Goal: Task Accomplishment & Management: Complete application form

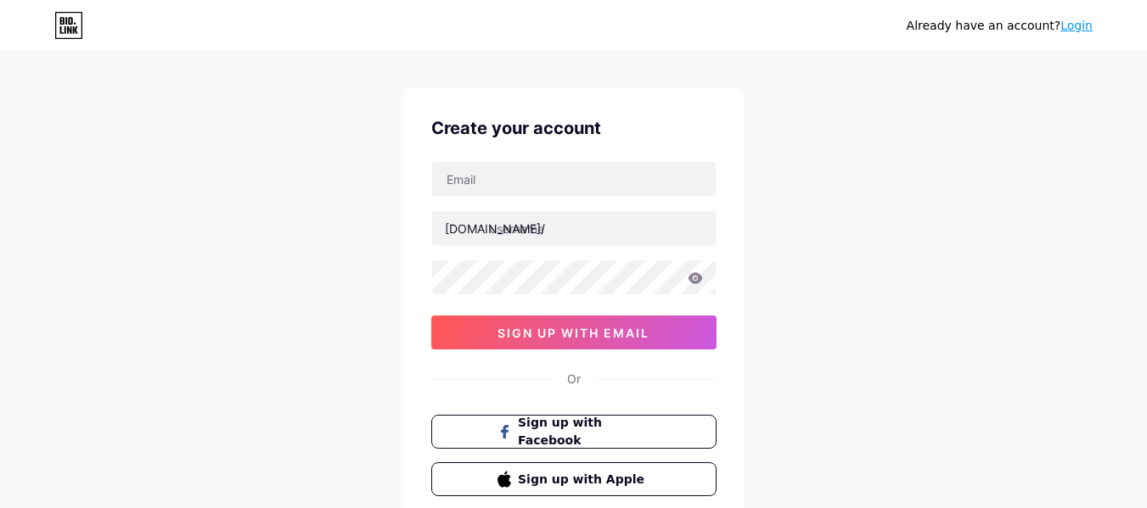
scroll to position [20, 0]
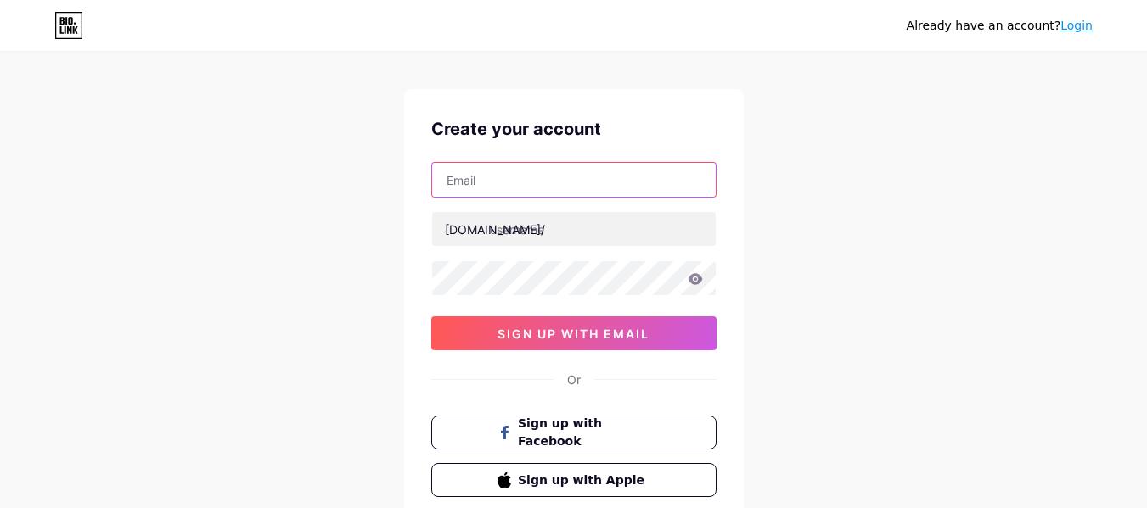
drag, startPoint x: 0, startPoint y: 0, endPoint x: 558, endPoint y: 188, distance: 588.6
click at [558, 188] on input "text" at bounding box center [573, 180] width 283 height 34
type input "[EMAIL_ADDRESS][DOMAIN_NAME]"
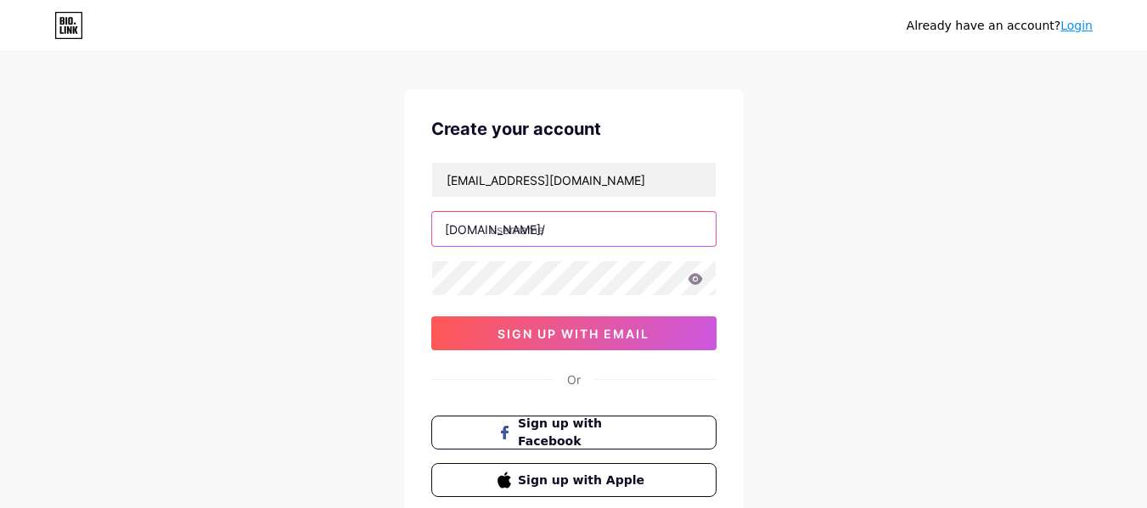
click at [560, 240] on input "text" at bounding box center [573, 229] width 283 height 34
type input "anaelemaire"
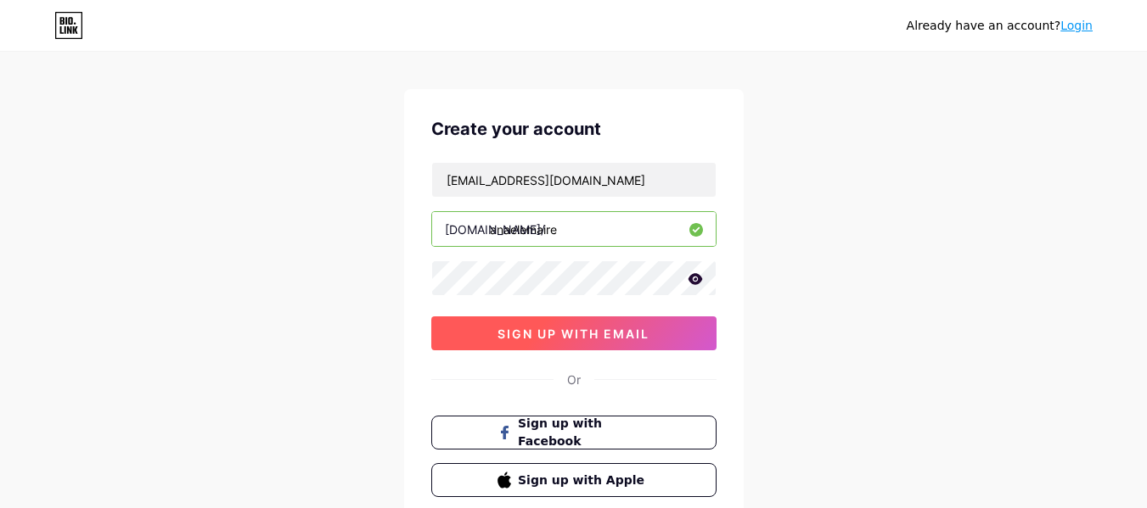
click at [500, 323] on button "sign up with email" at bounding box center [573, 334] width 285 height 34
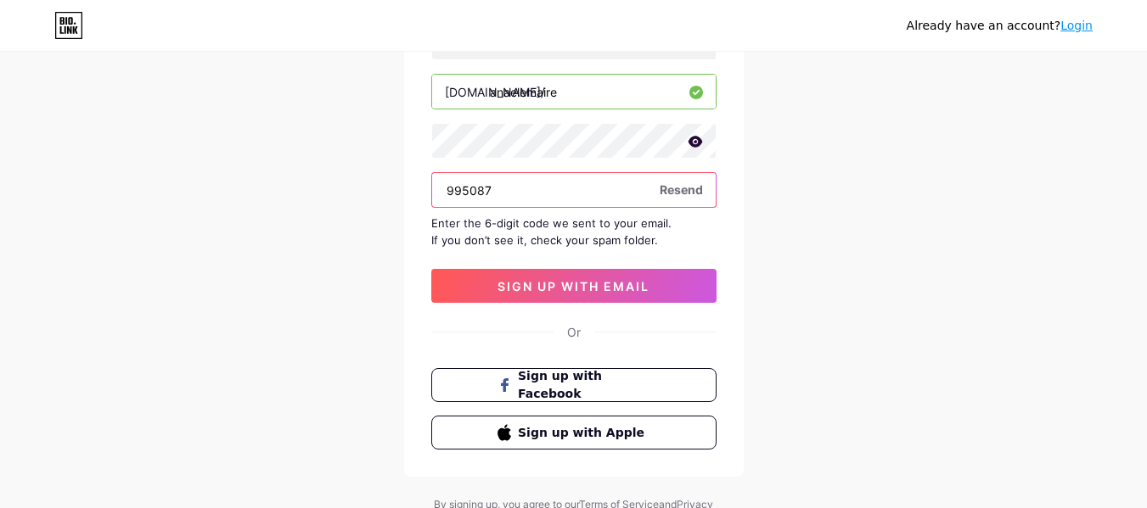
scroll to position [158, 0]
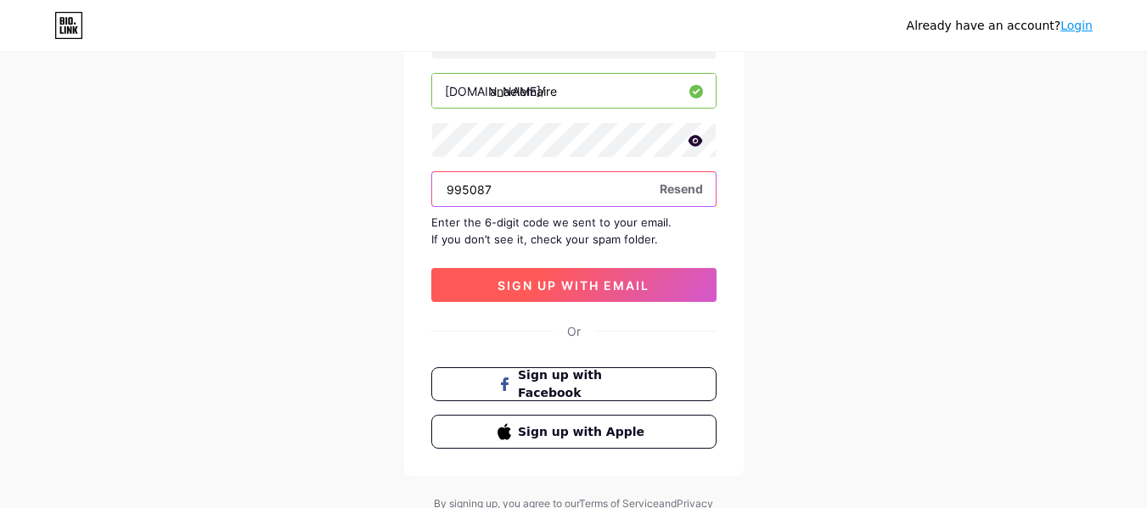
type input "995087"
click at [549, 283] on span "sign up with email" at bounding box center [573, 285] width 152 height 14
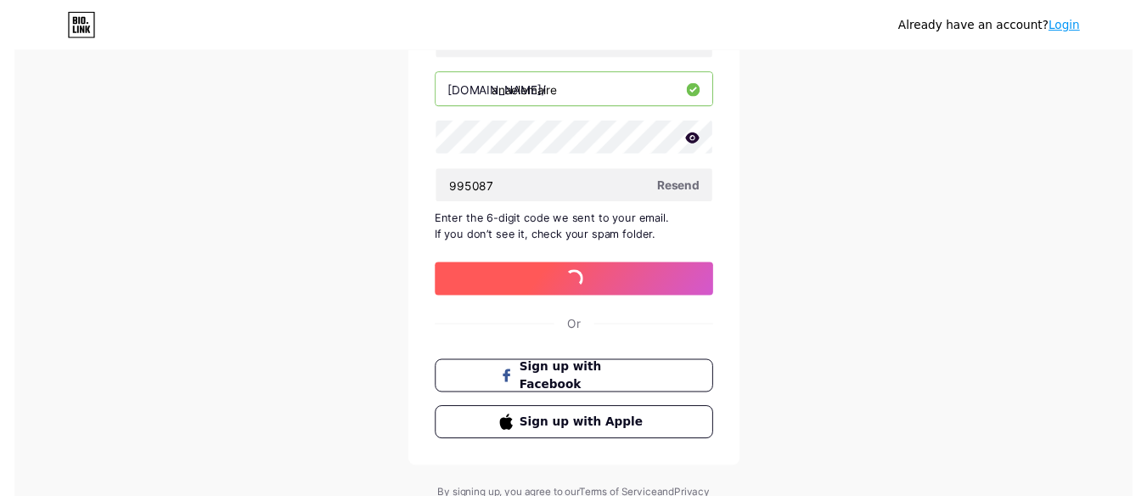
scroll to position [0, 0]
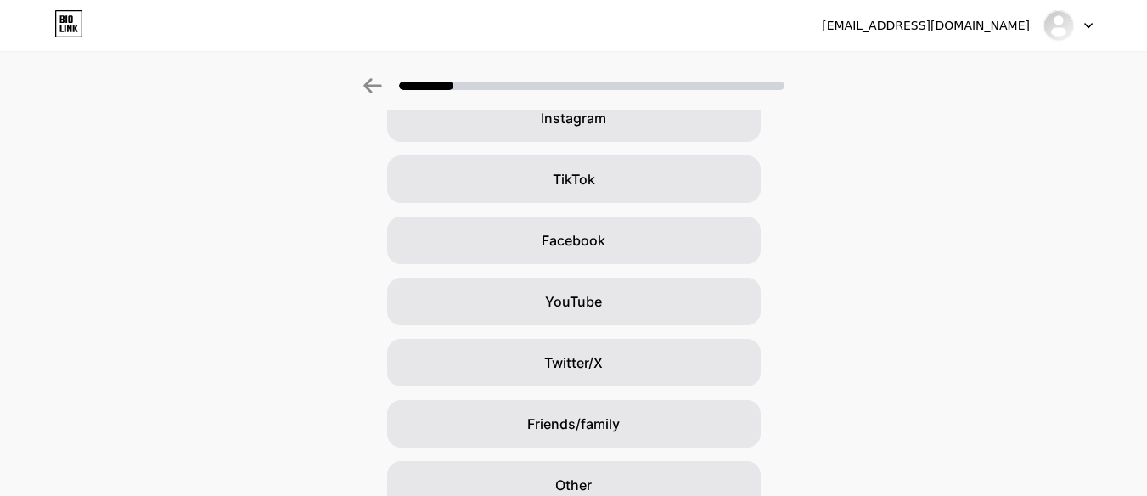
scroll to position [236, 0]
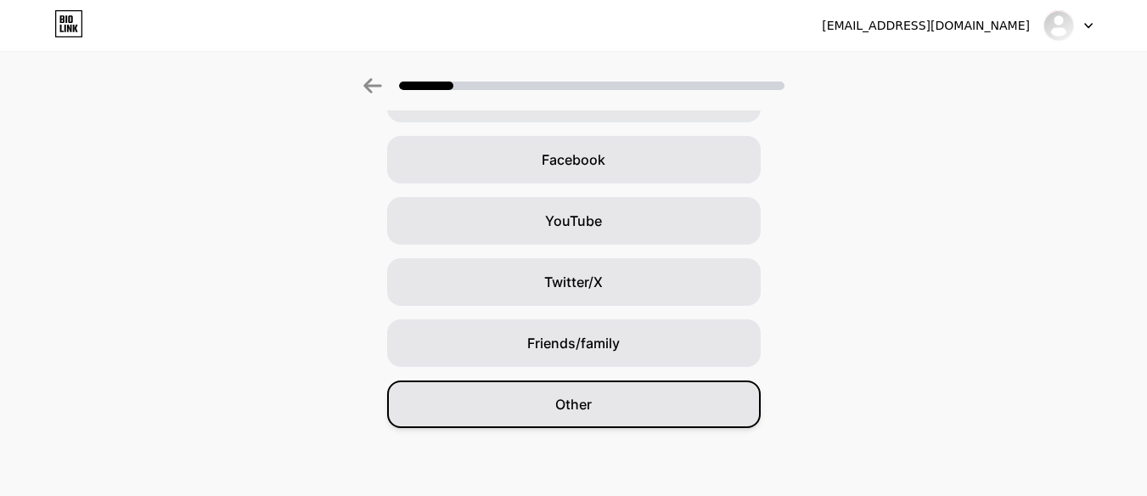
click at [651, 415] on div "Other" at bounding box center [573, 404] width 373 height 48
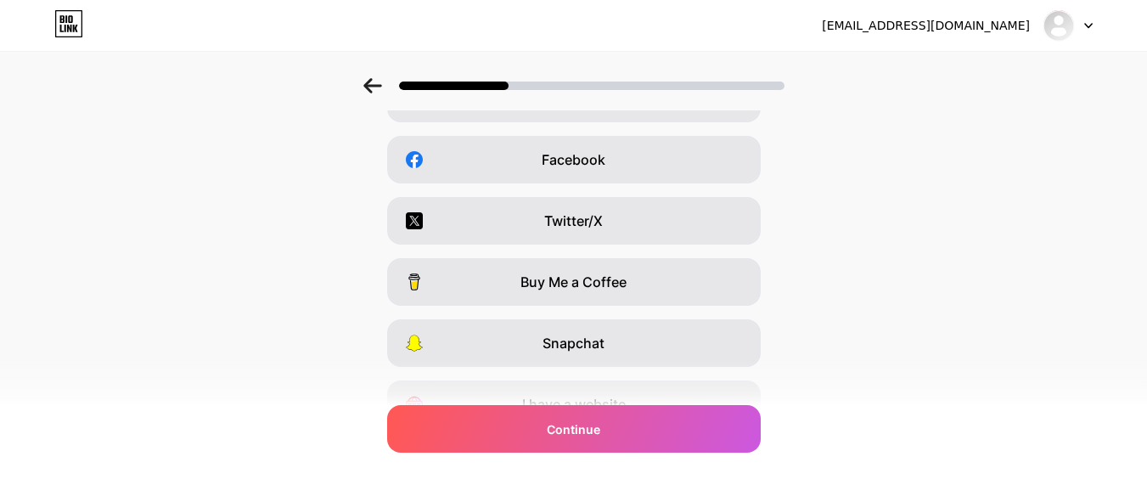
scroll to position [0, 0]
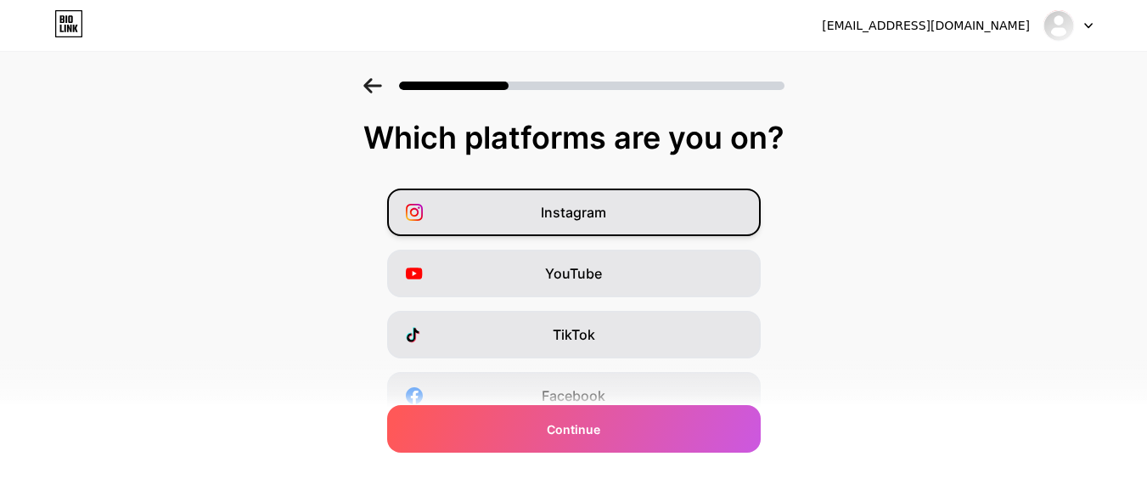
click at [679, 216] on div "Instagram" at bounding box center [573, 212] width 373 height 48
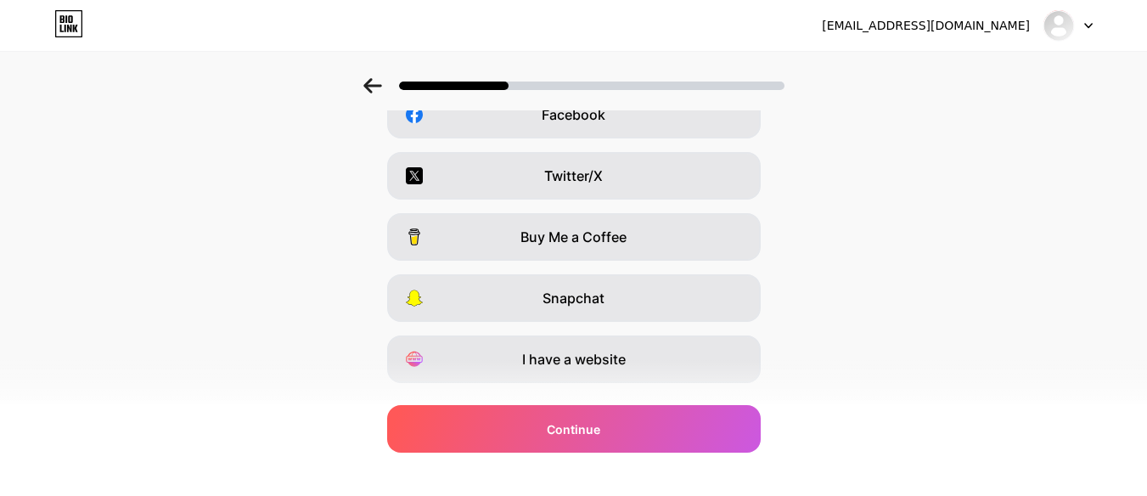
scroll to position [321, 0]
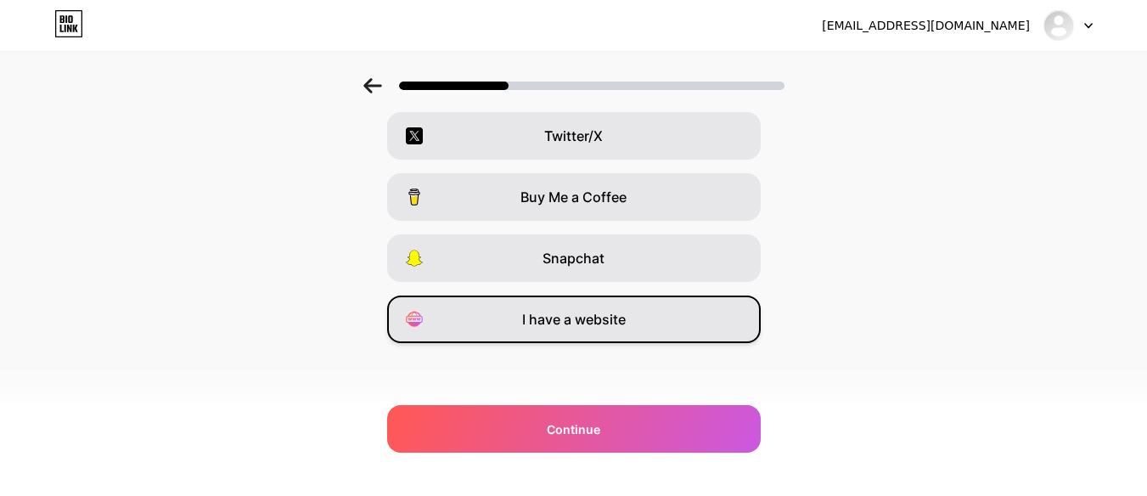
click at [598, 325] on span "I have a website" at bounding box center [574, 319] width 104 height 20
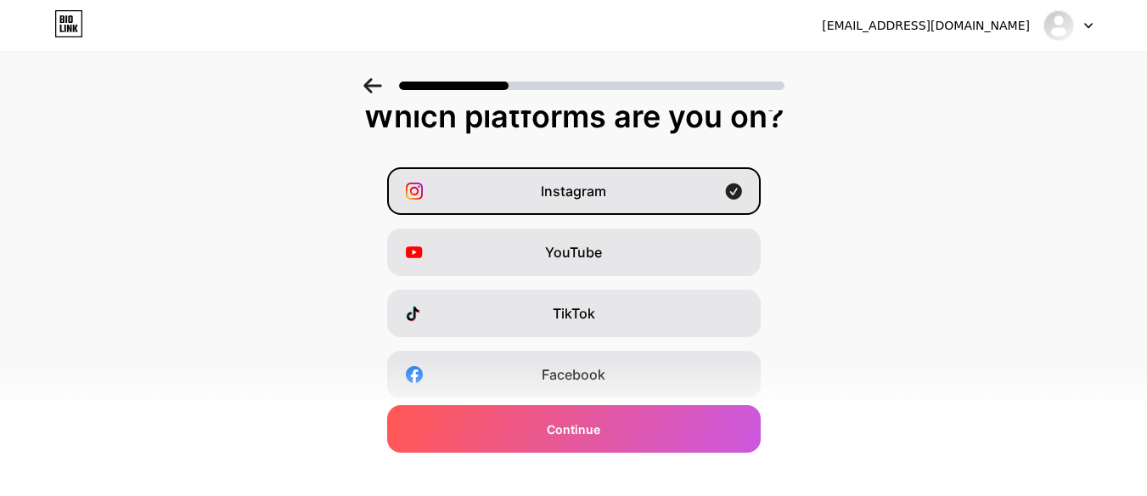
scroll to position [19, 0]
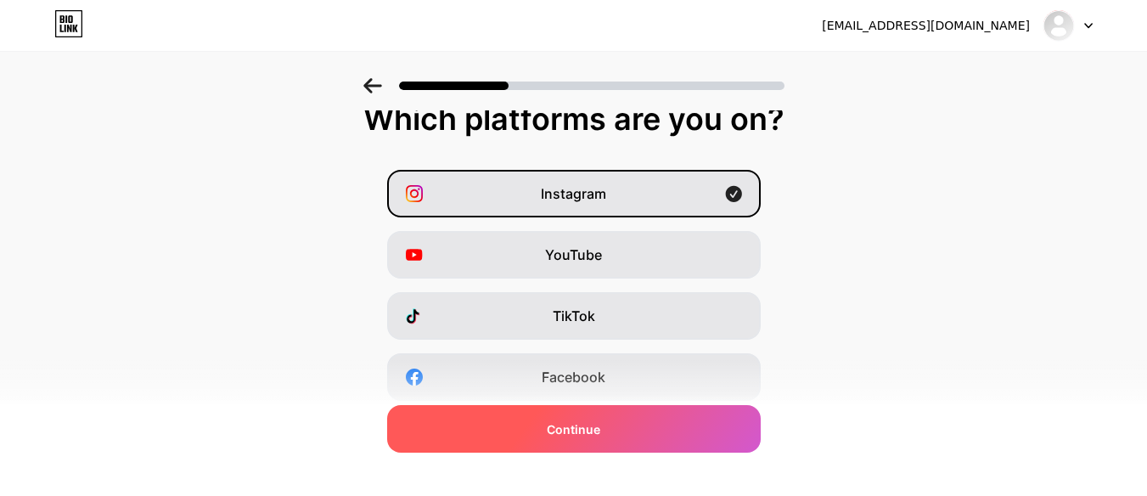
click at [604, 442] on div "Continue" at bounding box center [573, 429] width 373 height 48
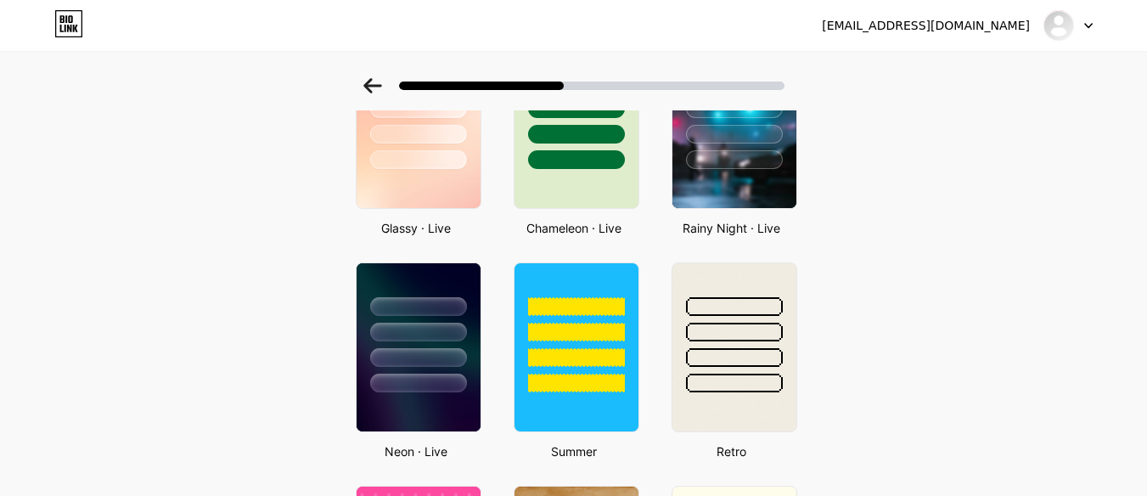
scroll to position [599, 0]
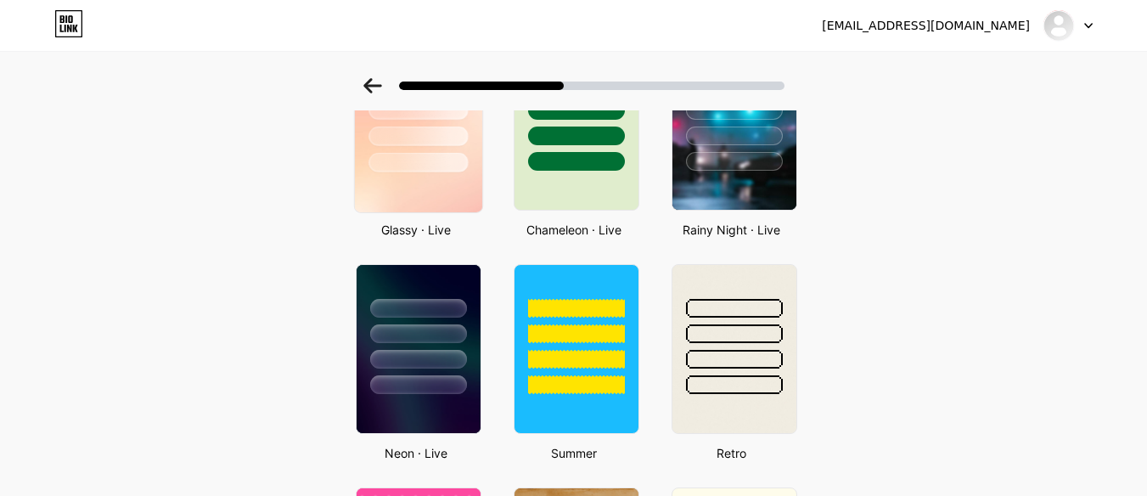
click at [424, 147] on div at bounding box center [417, 105] width 127 height 133
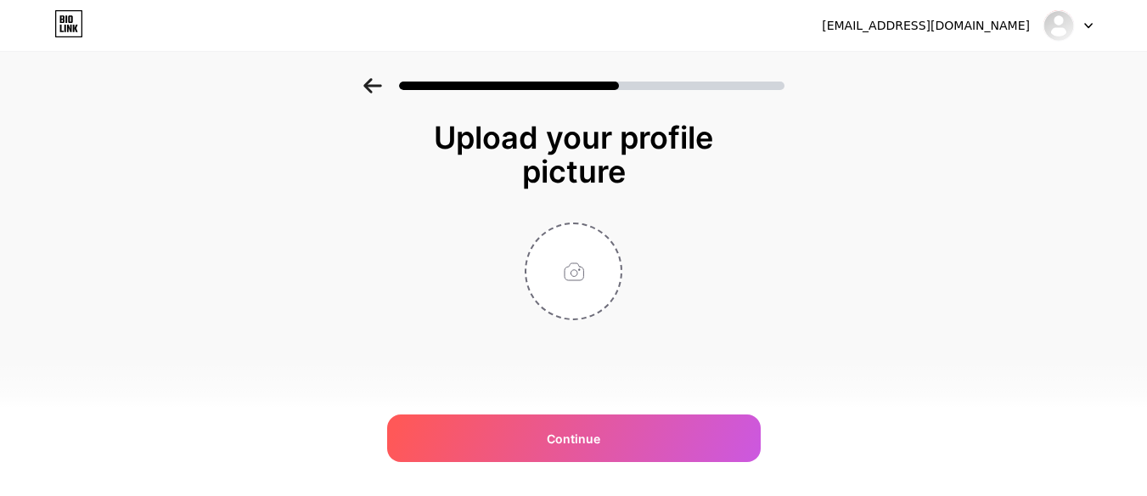
scroll to position [0, 0]
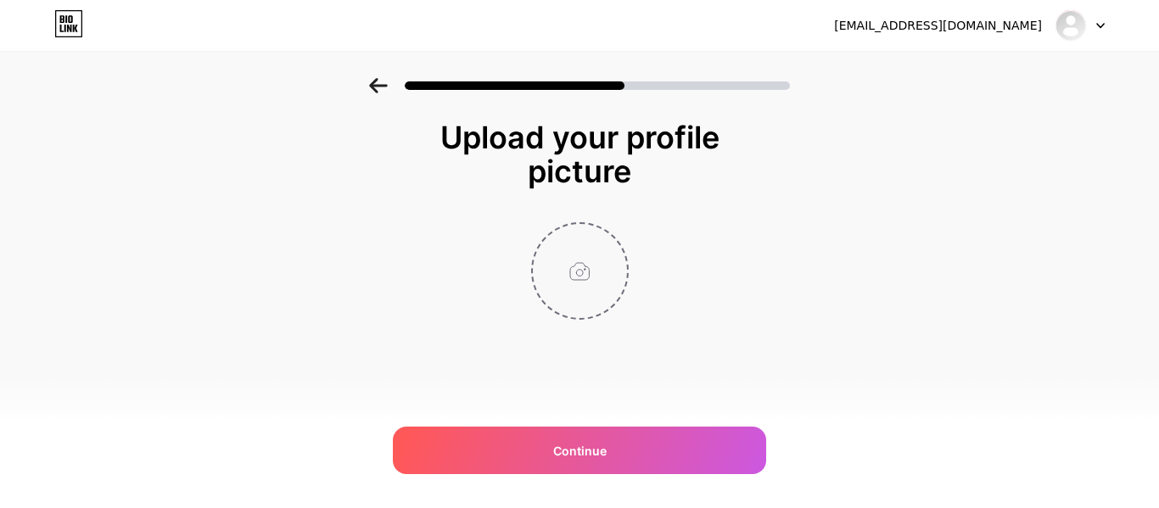
click at [600, 296] on input "file" at bounding box center [580, 271] width 94 height 94
type input "C:\fakepath\2025-26.jpg"
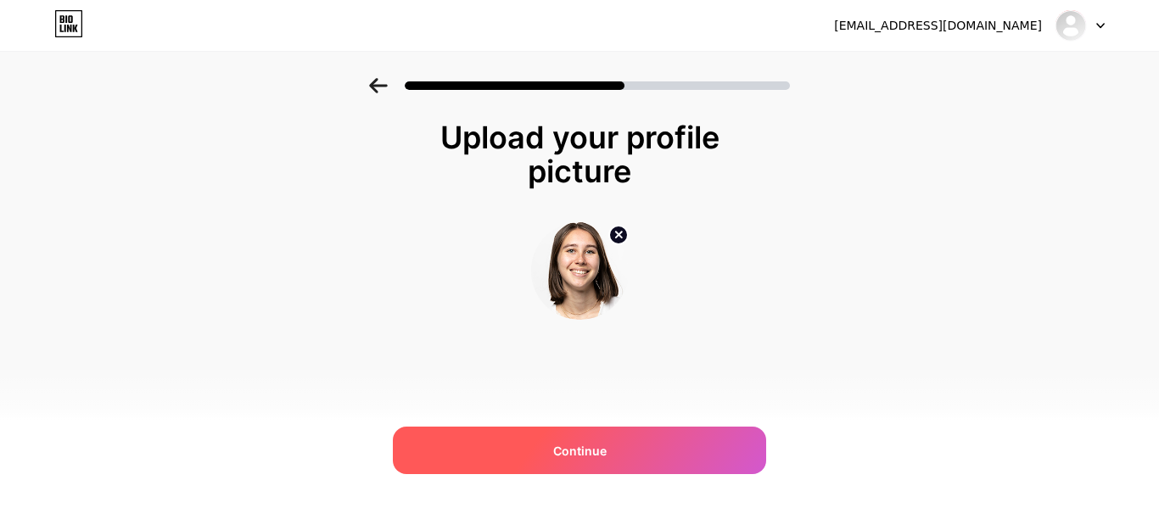
click at [508, 449] on div "Continue" at bounding box center [579, 451] width 373 height 48
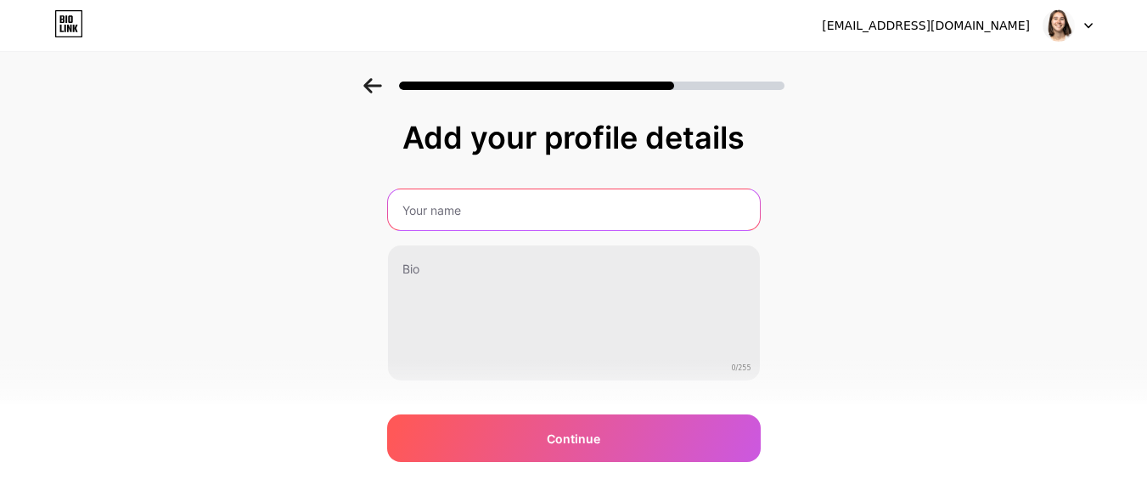
click at [488, 222] on input "text" at bounding box center [574, 209] width 372 height 41
type input "[PERSON_NAME]"
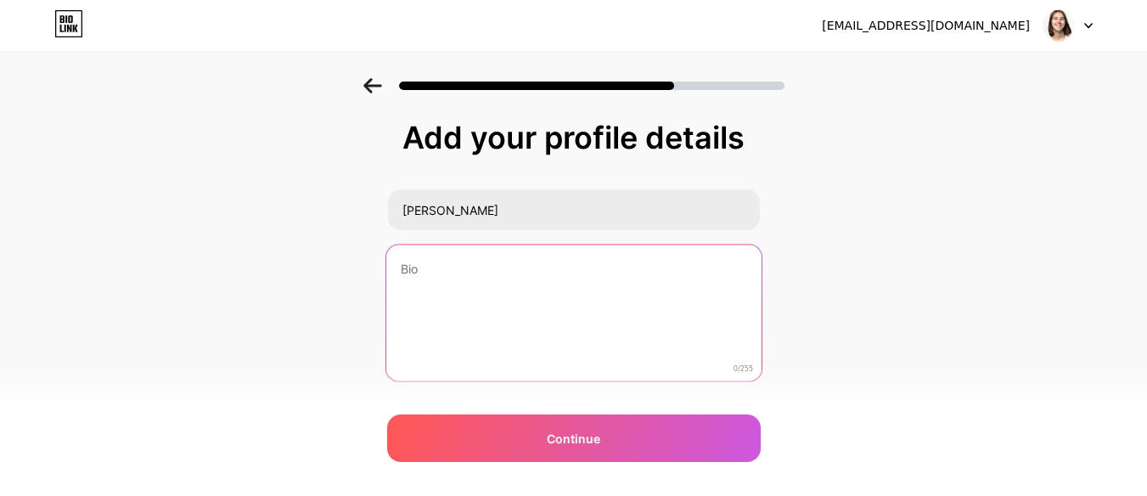
click at [427, 275] on textarea at bounding box center [572, 313] width 375 height 138
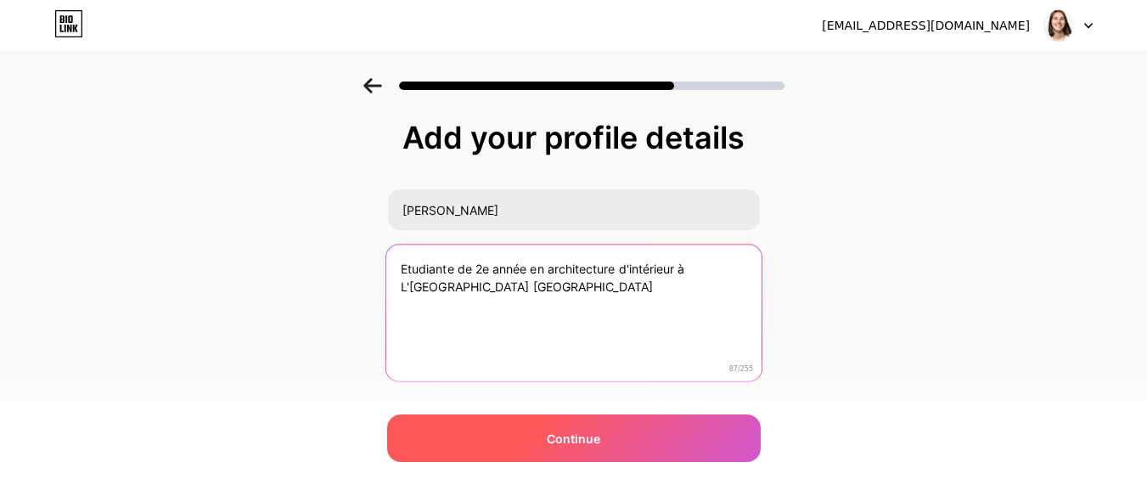
type textarea "Etudiante de 2e année en architecture d'intérieur à L'[GEOGRAPHIC_DATA] [GEOGRA…"
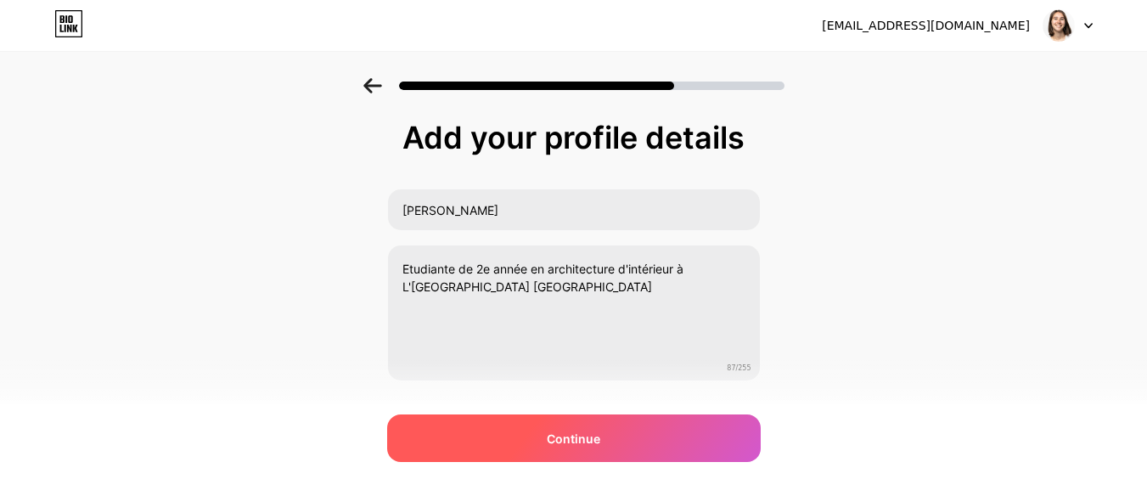
click at [611, 445] on div "Continue" at bounding box center [573, 438] width 373 height 48
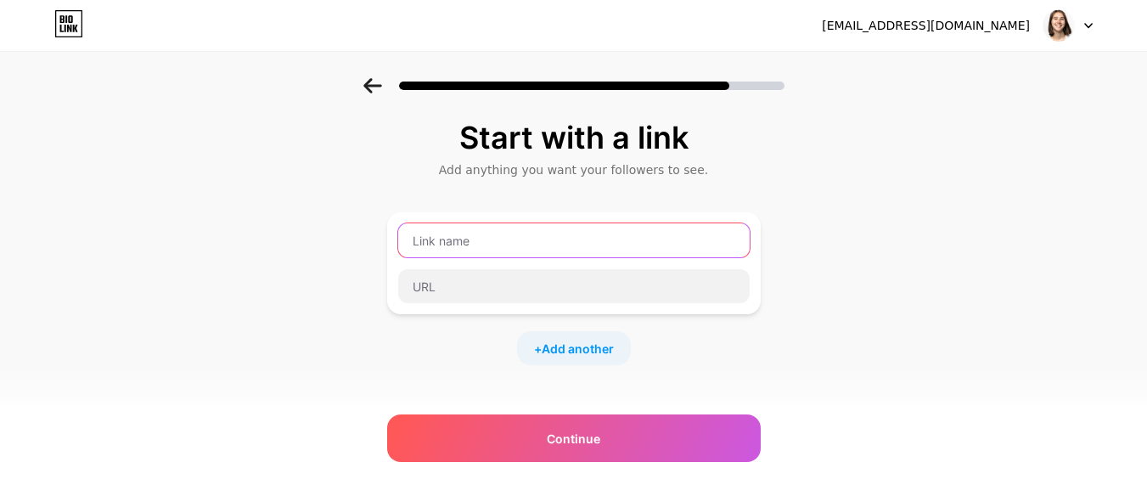
click at [546, 236] on input "text" at bounding box center [573, 240] width 351 height 34
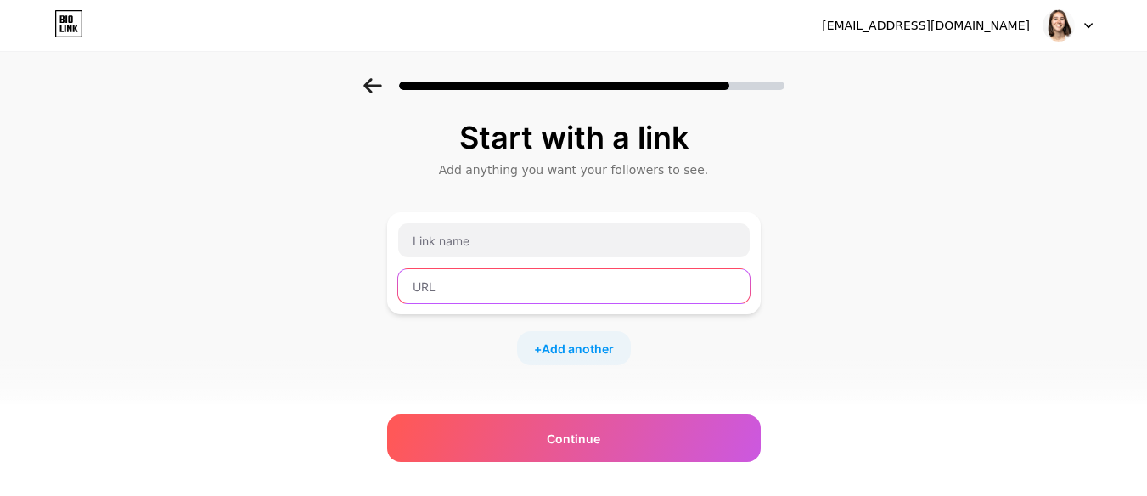
click at [438, 284] on input "text" at bounding box center [573, 286] width 351 height 34
paste input "[URL][DOMAIN_NAME]"
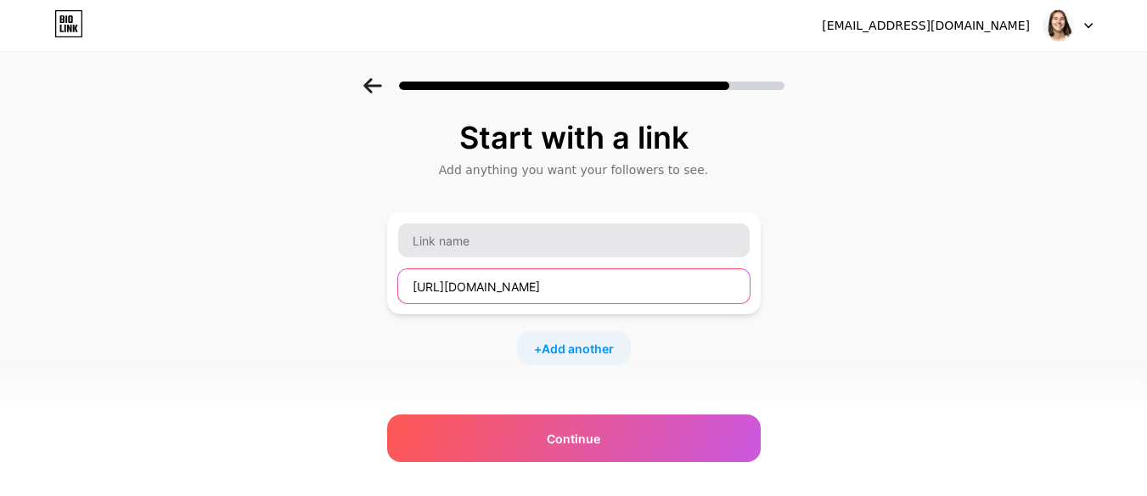
type input "[URL][DOMAIN_NAME]"
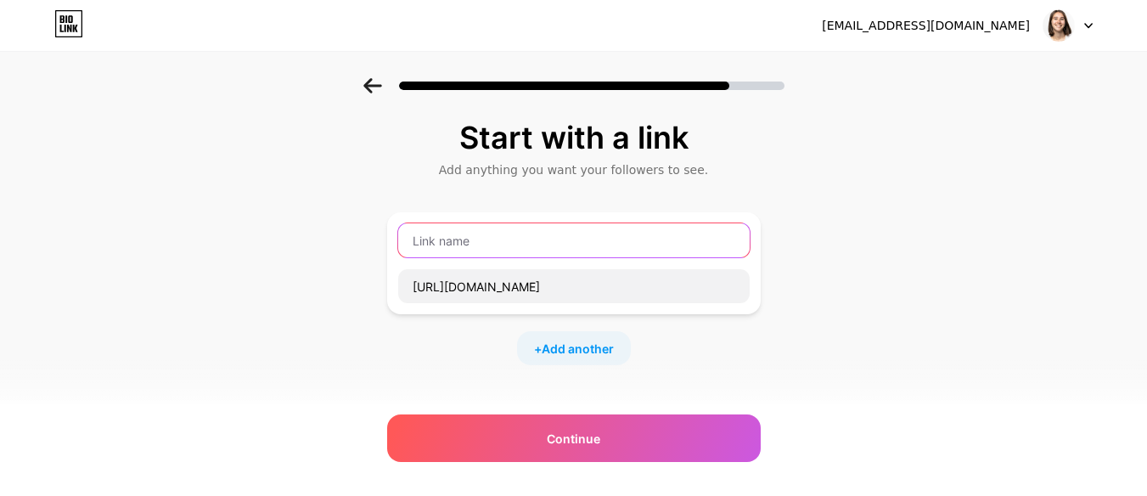
click at [486, 239] on input "text" at bounding box center [573, 240] width 351 height 34
type input "Portfolio [PERSON_NAME]"
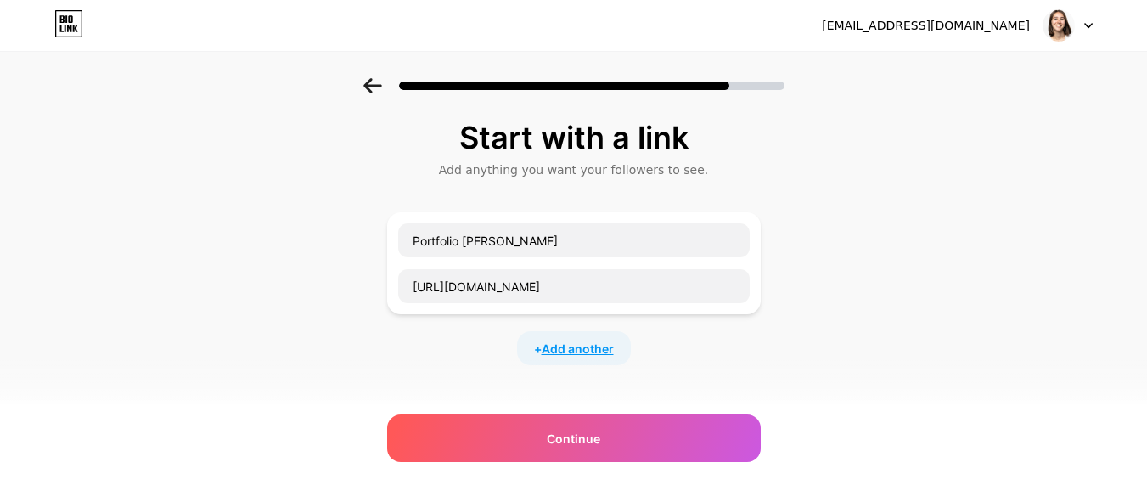
click at [568, 348] on span "Add another" at bounding box center [578, 349] width 72 height 18
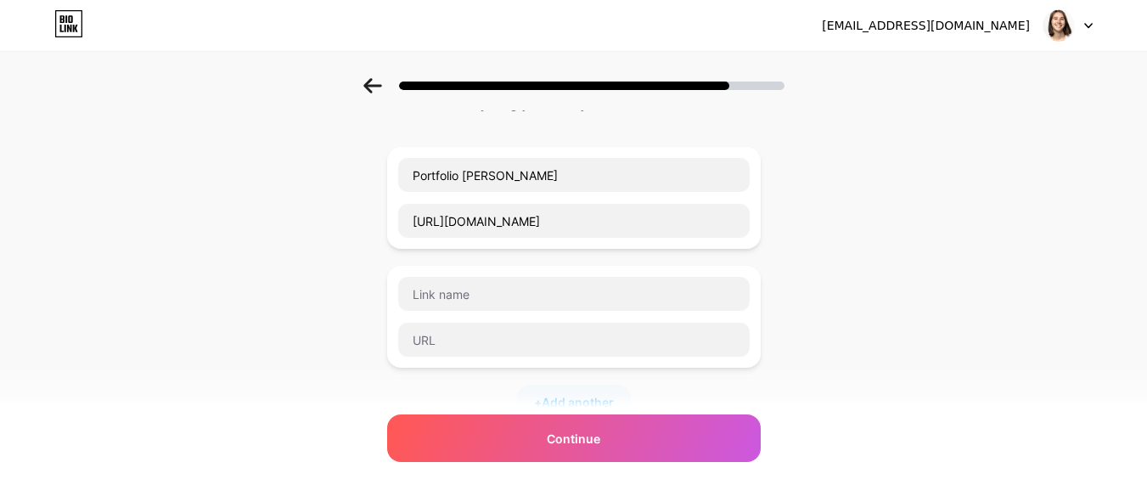
scroll to position [78, 0]
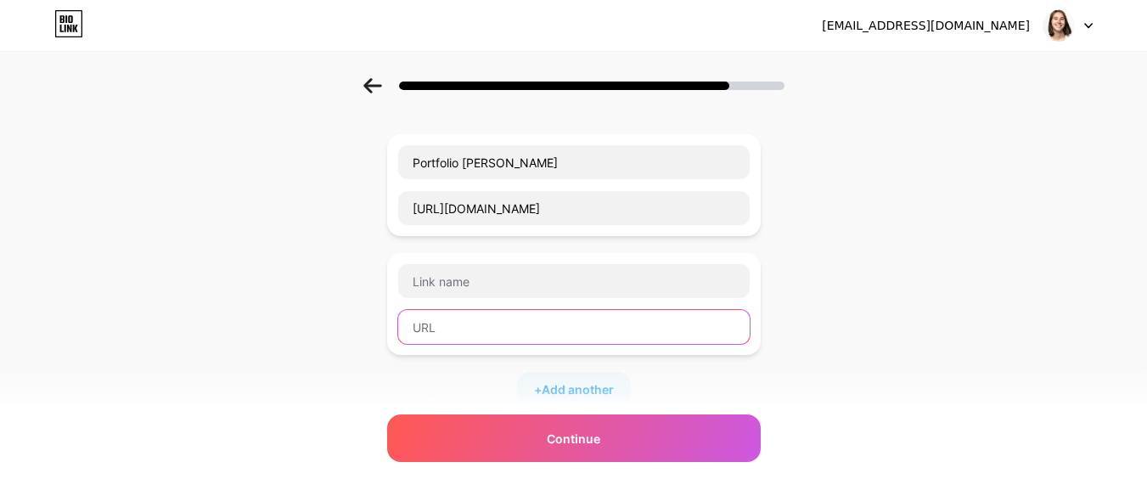
click at [464, 321] on input "text" at bounding box center [573, 327] width 351 height 34
paste input "[DOMAIN_NAME][URL]"
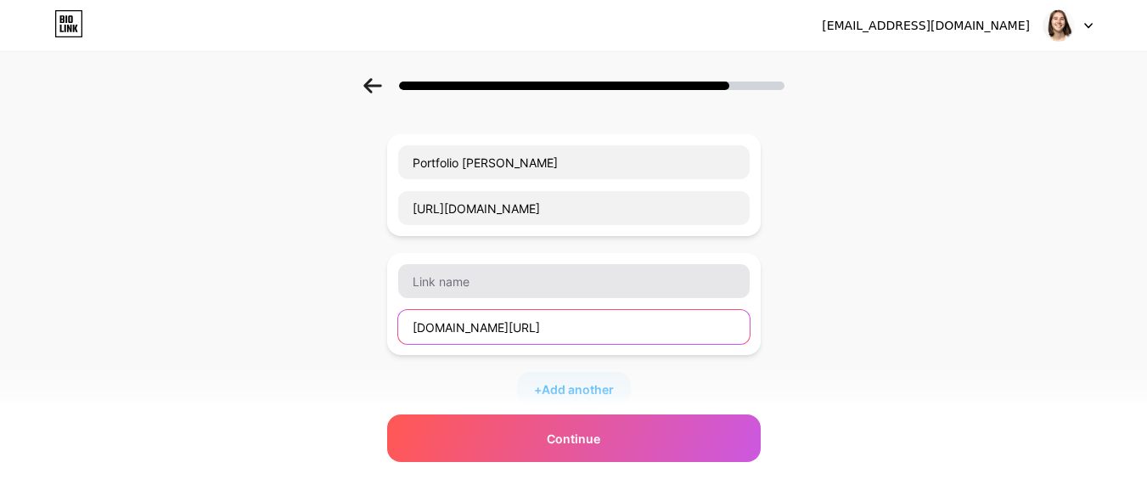
type input "[DOMAIN_NAME][URL]"
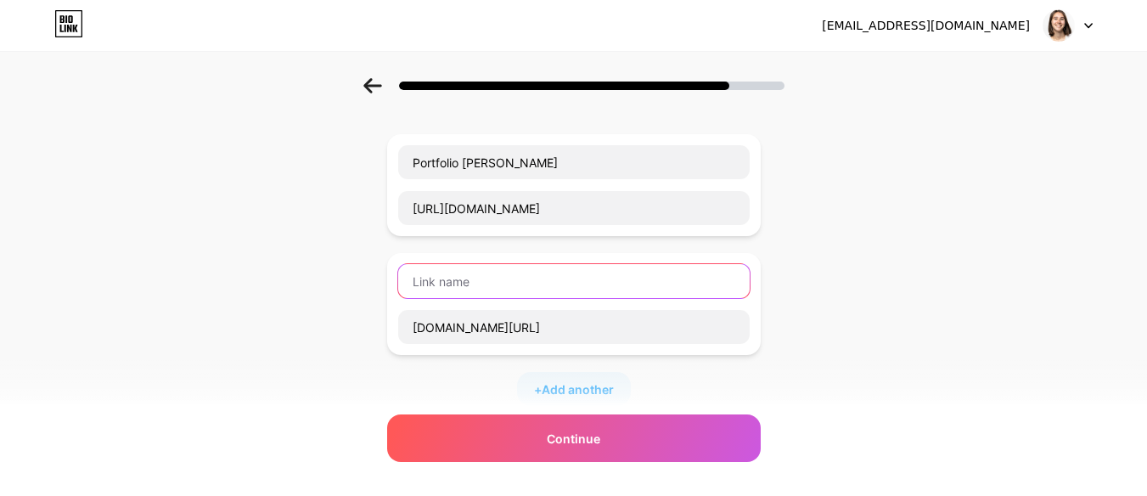
click at [492, 289] on input "text" at bounding box center [573, 281] width 351 height 34
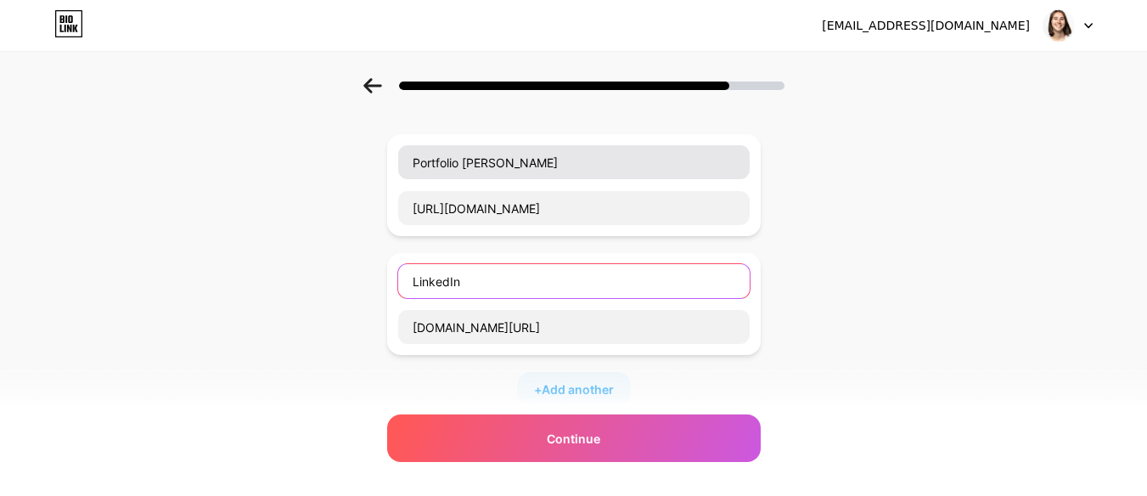
type input "LinkedIn"
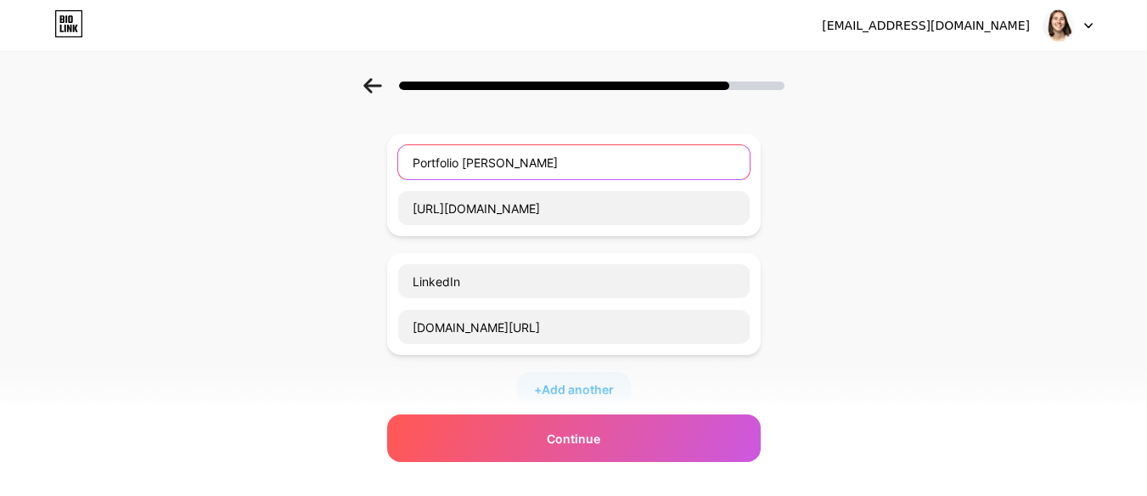
drag, startPoint x: 471, startPoint y: 172, endPoint x: 585, endPoint y: 171, distance: 113.7
click at [585, 171] on input "Portfolio [PERSON_NAME]" at bounding box center [573, 162] width 351 height 34
type input "Portfolio"
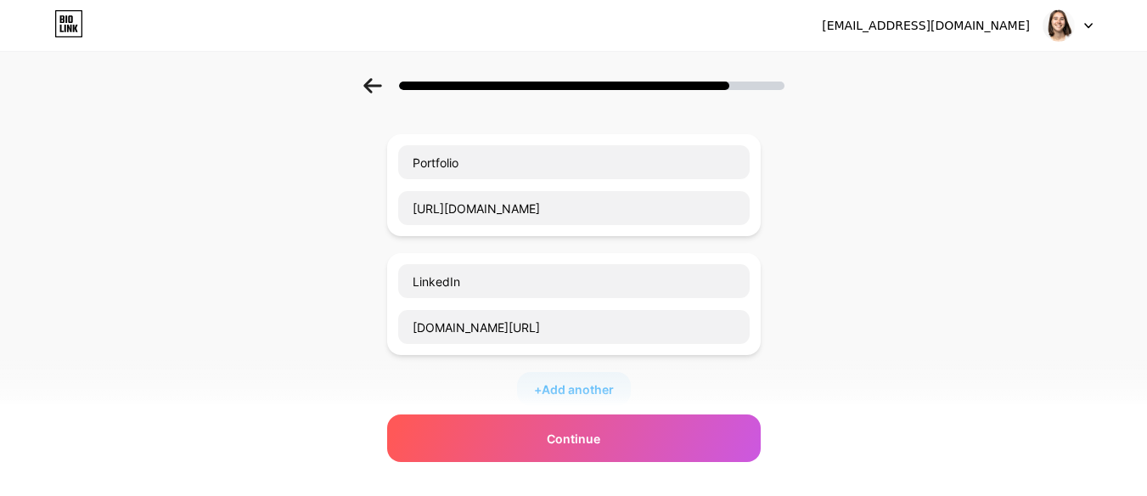
click at [324, 348] on div "Start with a link Add anything you want your followers to see. Portfolio [URL][…" at bounding box center [573, 358] width 1147 height 716
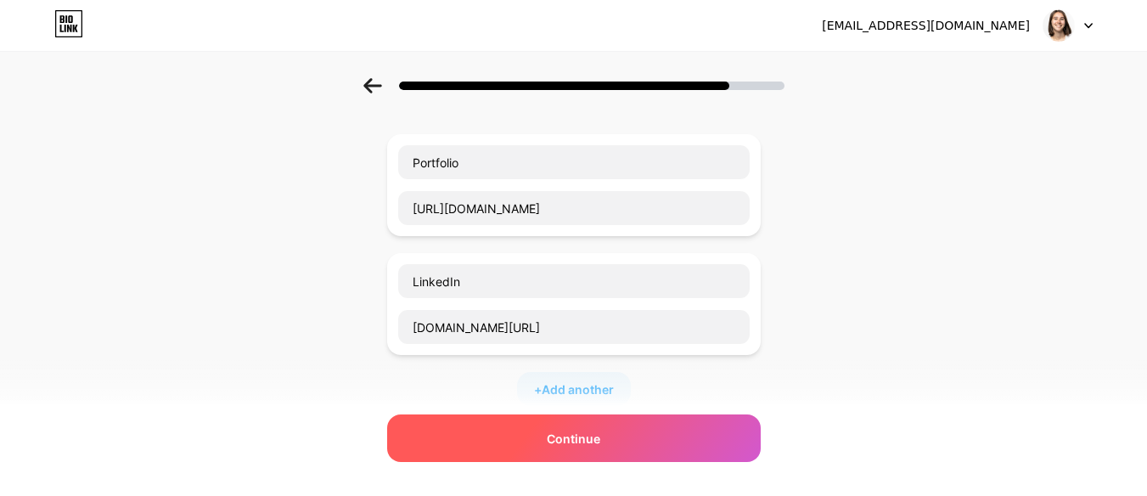
click at [570, 442] on span "Continue" at bounding box center [573, 438] width 53 height 18
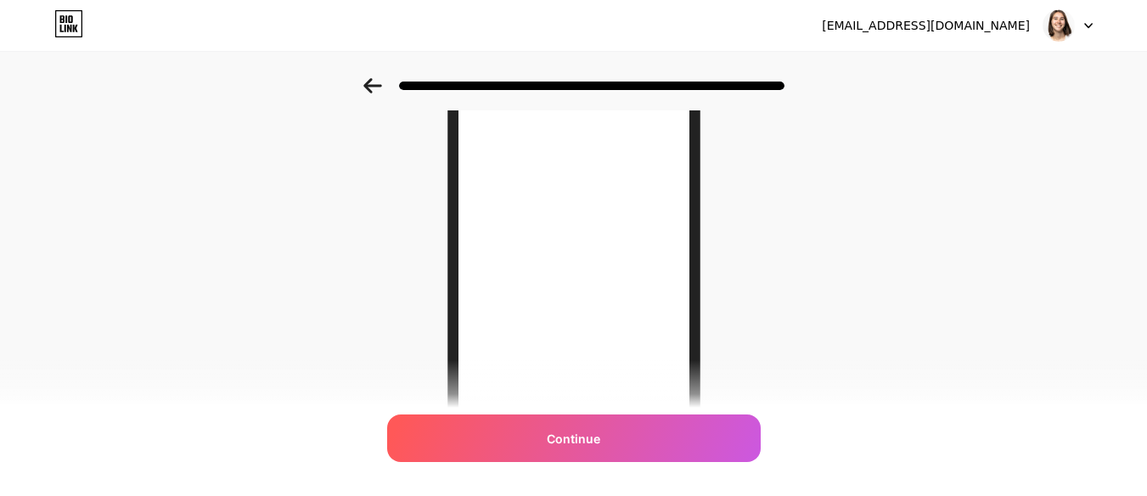
scroll to position [132, 0]
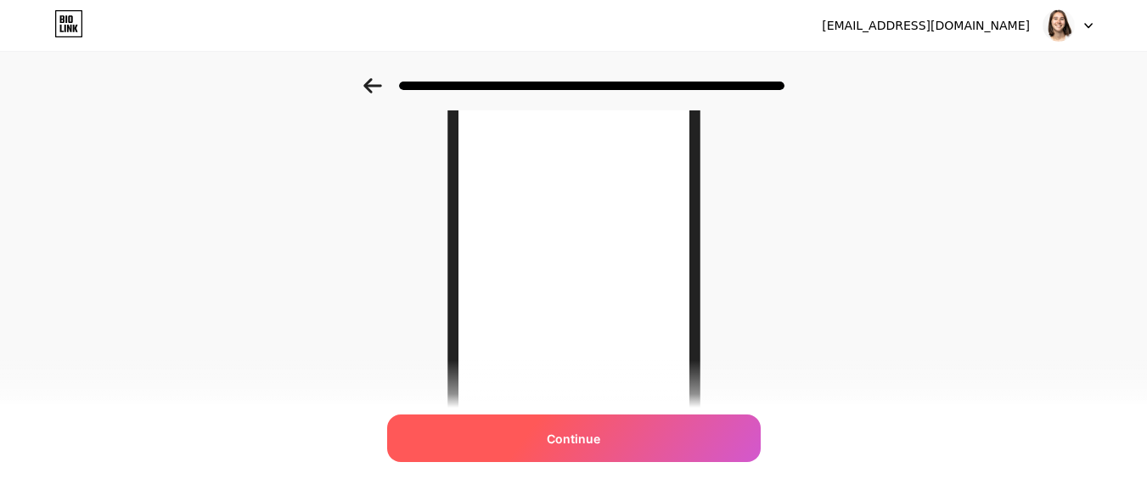
click at [671, 442] on div "Continue" at bounding box center [573, 438] width 373 height 48
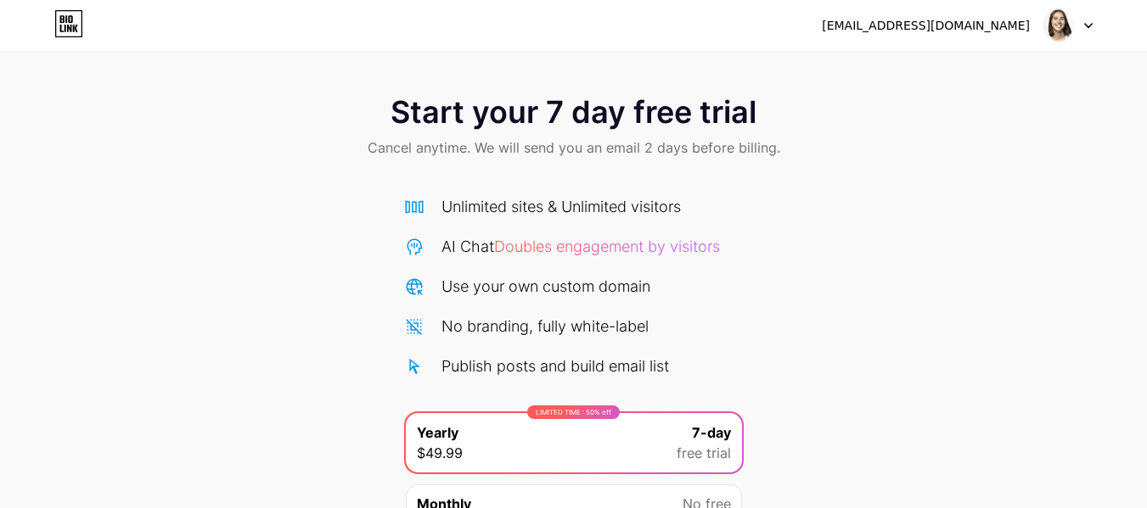
click at [1080, 26] on div at bounding box center [1067, 25] width 49 height 31
drag, startPoint x: 1097, startPoint y: 25, endPoint x: 1086, endPoint y: 28, distance: 11.3
click at [1086, 28] on div "[EMAIL_ADDRESS][DOMAIN_NAME] Logout" at bounding box center [573, 25] width 1147 height 31
click at [1086, 28] on icon at bounding box center [1088, 26] width 8 height 6
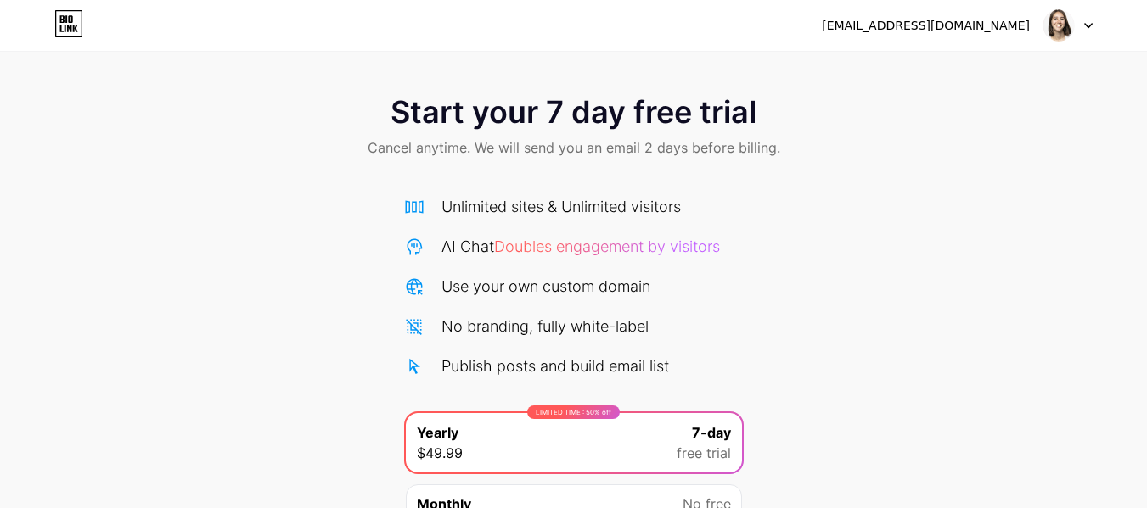
click at [1086, 28] on icon at bounding box center [1088, 26] width 8 height 6
click at [1054, 20] on img at bounding box center [1058, 25] width 32 height 32
click at [1042, 30] on img at bounding box center [1058, 25] width 32 height 32
click at [991, 59] on li "Logout" at bounding box center [986, 70] width 210 height 46
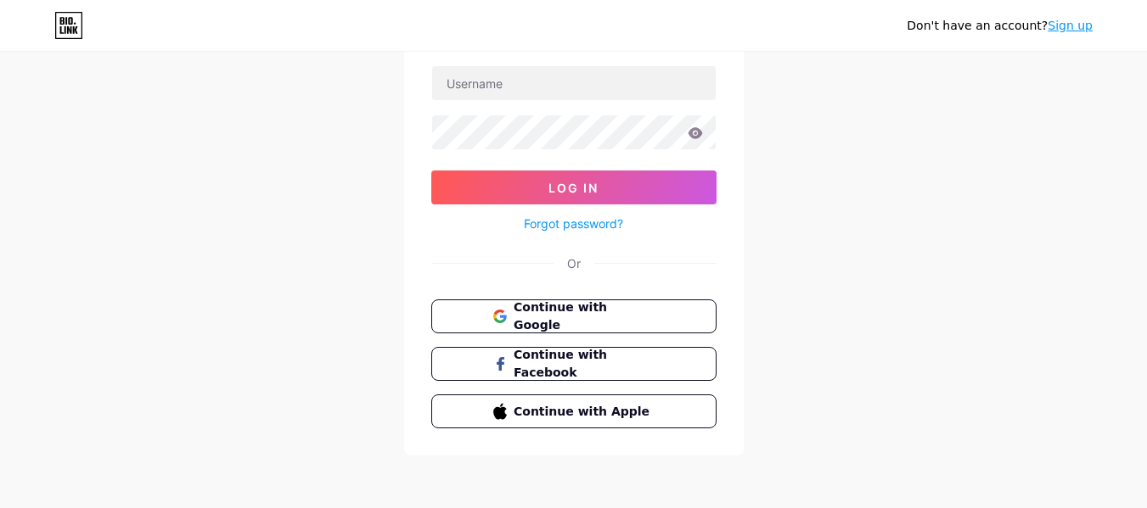
scroll to position [117, 0]
